Goal: Find contact information: Find contact information

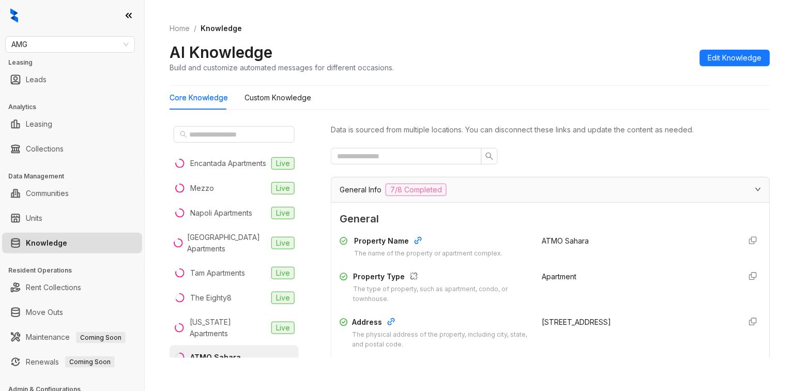
scroll to position [287, 0]
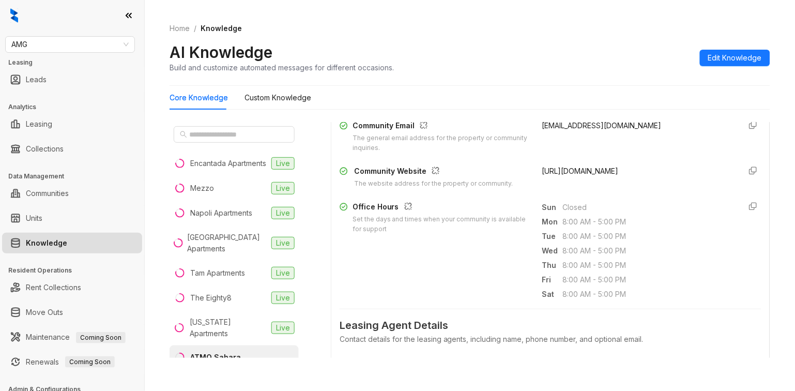
drag, startPoint x: 156, startPoint y: 362, endPoint x: 145, endPoint y: 333, distance: 31.1
click at [156, 362] on div "Home / Knowledge AI Knowledge Build and customize automated messages for differ…" at bounding box center [470, 195] width 651 height 391
click at [207, 137] on input "text" at bounding box center [234, 134] width 91 height 11
drag, startPoint x: 83, startPoint y: 45, endPoint x: -64, endPoint y: 45, distance: 146.9
click at [0, 45] on html "AMG Leasing Leads Analytics Leasing Collections Data Management Communities Uni…" at bounding box center [397, 195] width 795 height 391
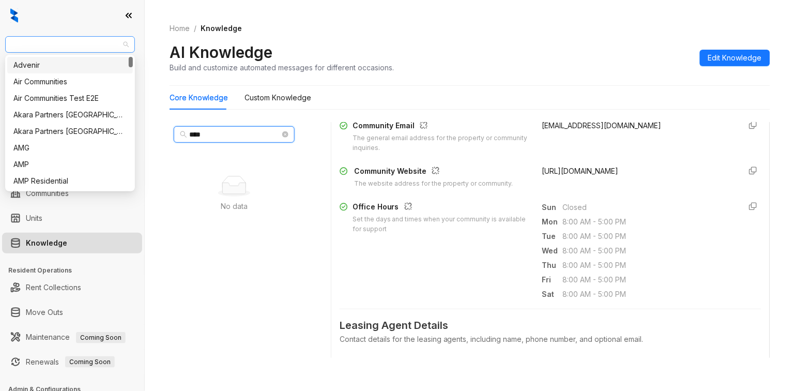
click at [79, 48] on span "AMG" at bounding box center [69, 45] width 117 height 16
type input "****"
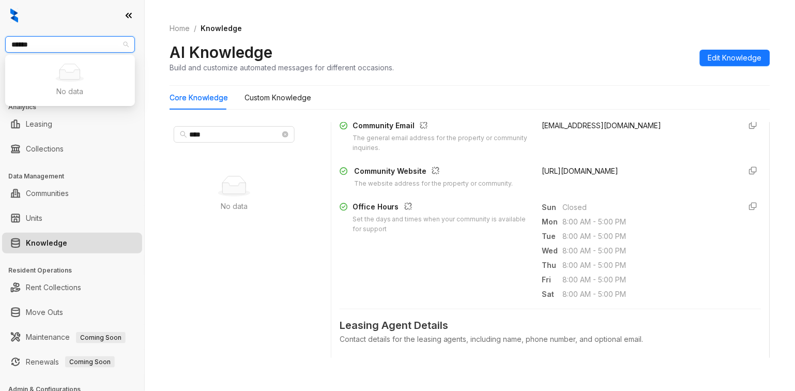
type input "*****"
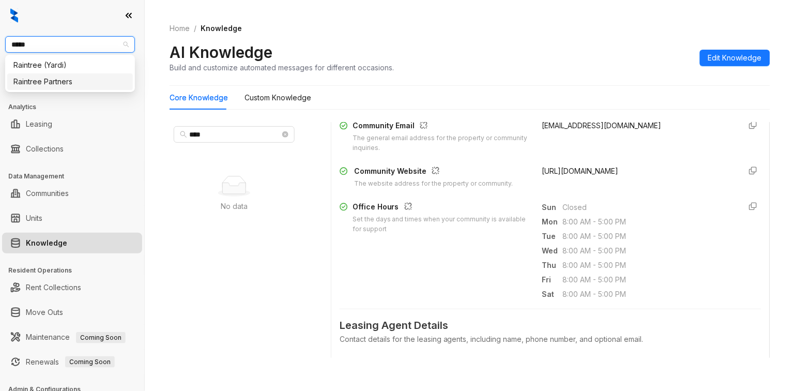
click at [75, 83] on div "Raintree Partners" at bounding box center [69, 81] width 113 height 11
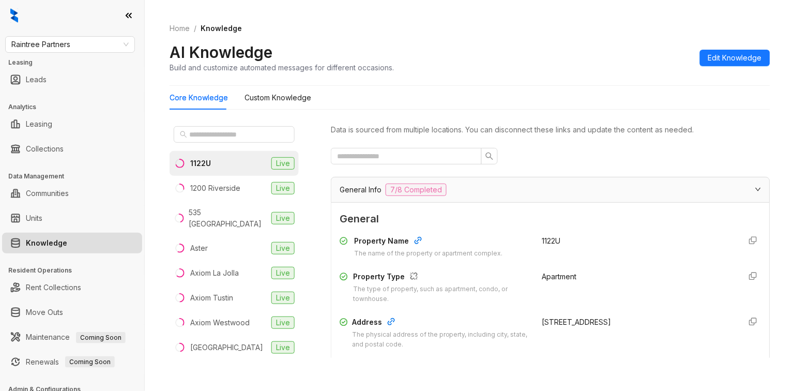
click at [316, 378] on div "Home / Knowledge AI Knowledge Build and customize automated messages for differ…" at bounding box center [470, 195] width 651 height 391
click at [233, 188] on div "1200 Riverside" at bounding box center [215, 188] width 50 height 11
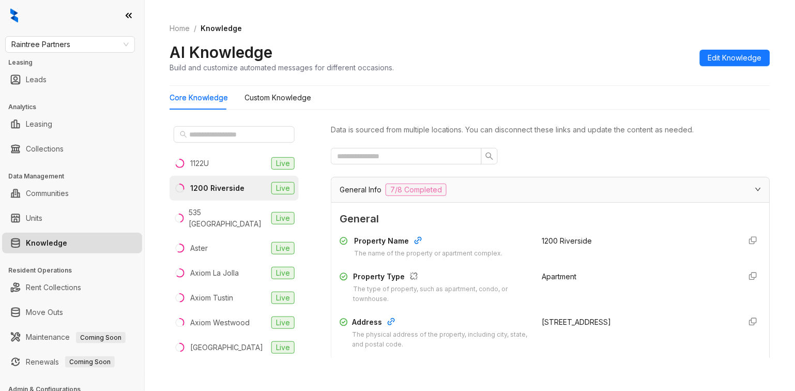
click at [212, 384] on div "Home / Knowledge AI Knowledge Build and customize automated messages for differ…" at bounding box center [470, 195] width 651 height 391
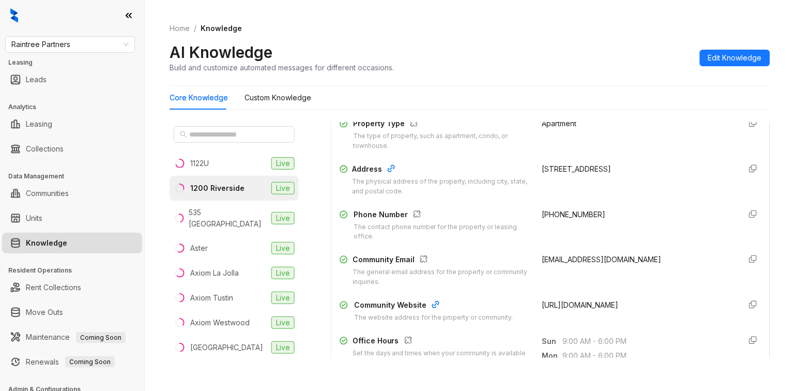
scroll to position [172, 0]
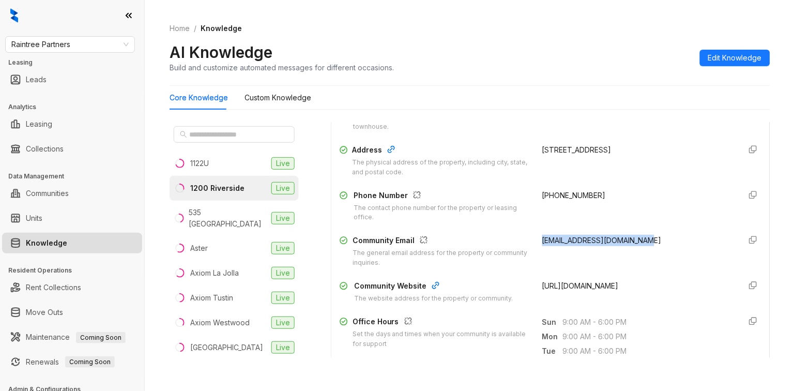
drag, startPoint x: 626, startPoint y: 125, endPoint x: 531, endPoint y: 243, distance: 151.9
click at [543, 243] on span "1200riverside@greystar.com" at bounding box center [602, 240] width 119 height 9
copy span "1200riverside@greystar.com"
drag, startPoint x: 335, startPoint y: 370, endPoint x: 378, endPoint y: 341, distance: 51.8
click at [335, 370] on div "Home / Knowledge AI Knowledge Build and customize automated messages for differ…" at bounding box center [470, 195] width 651 height 391
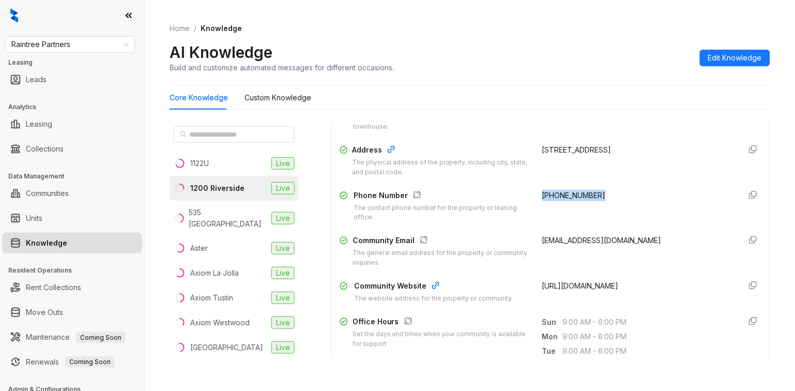
drag, startPoint x: 577, startPoint y: 195, endPoint x: 528, endPoint y: 197, distance: 49.2
click at [528, 197] on div "Phone Number The contact phone number for the property or leasing office. (818)…" at bounding box center [551, 206] width 422 height 33
copy span "(818) 843-2441"
click at [164, 354] on div "Home / Knowledge AI Knowledge Build and customize automated messages for differ…" at bounding box center [470, 195] width 651 height 391
